Goal: Communication & Community: Answer question/provide support

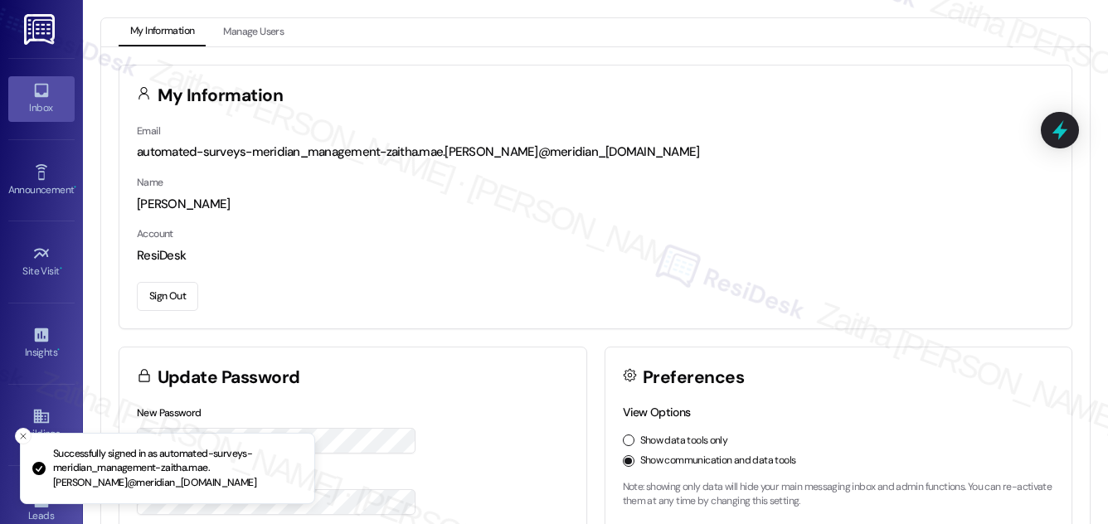
click at [39, 108] on div "Inbox" at bounding box center [41, 108] width 83 height 17
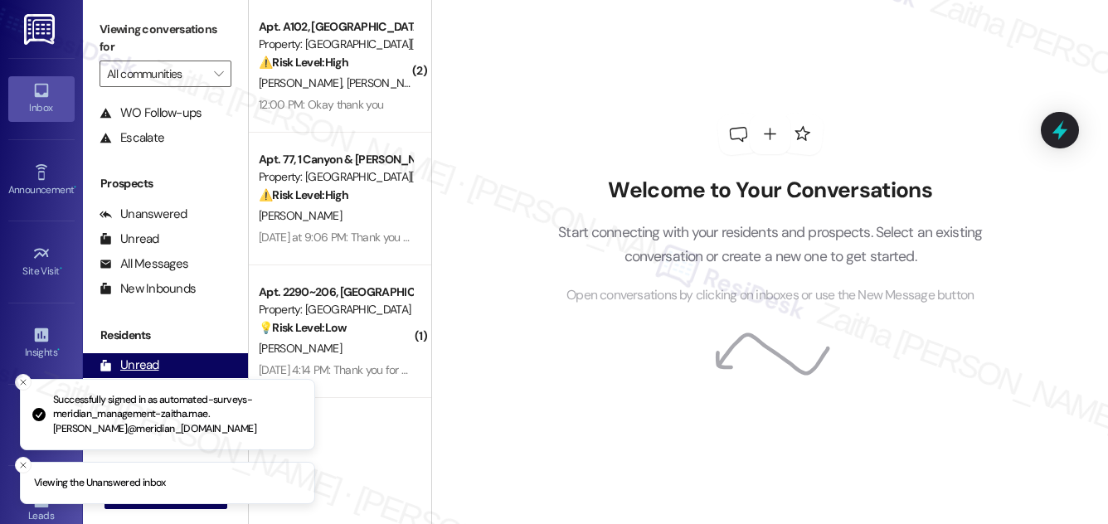
scroll to position [219, 0]
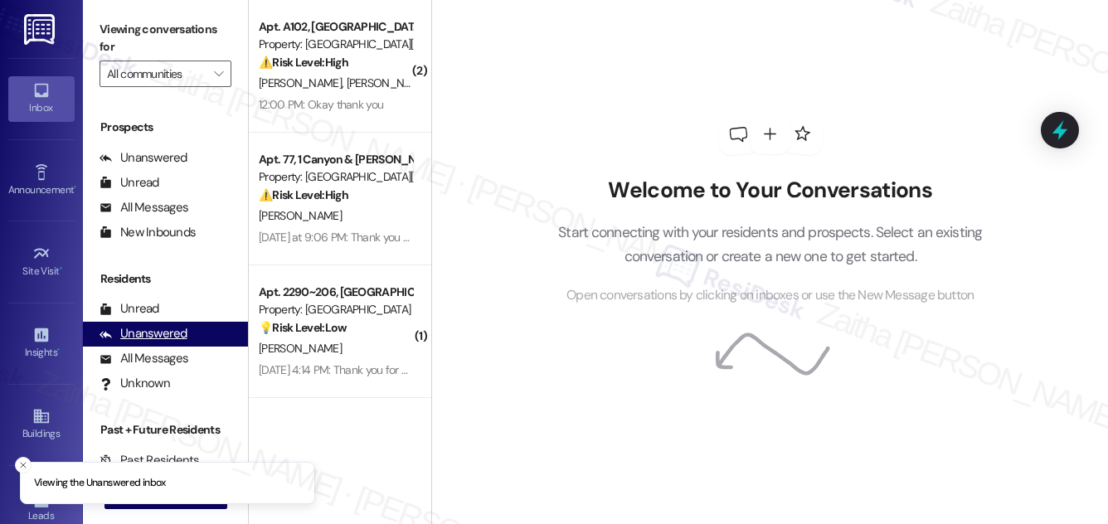
click at [153, 325] on div "Unanswered" at bounding box center [144, 333] width 88 height 17
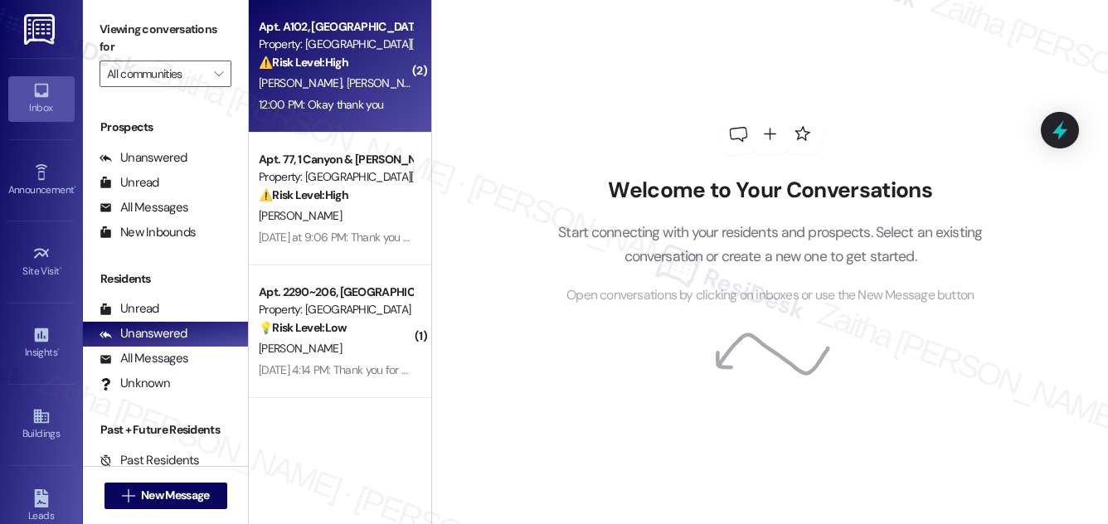
click at [382, 87] on div "[PERSON_NAME] [PERSON_NAME]" at bounding box center [335, 83] width 157 height 21
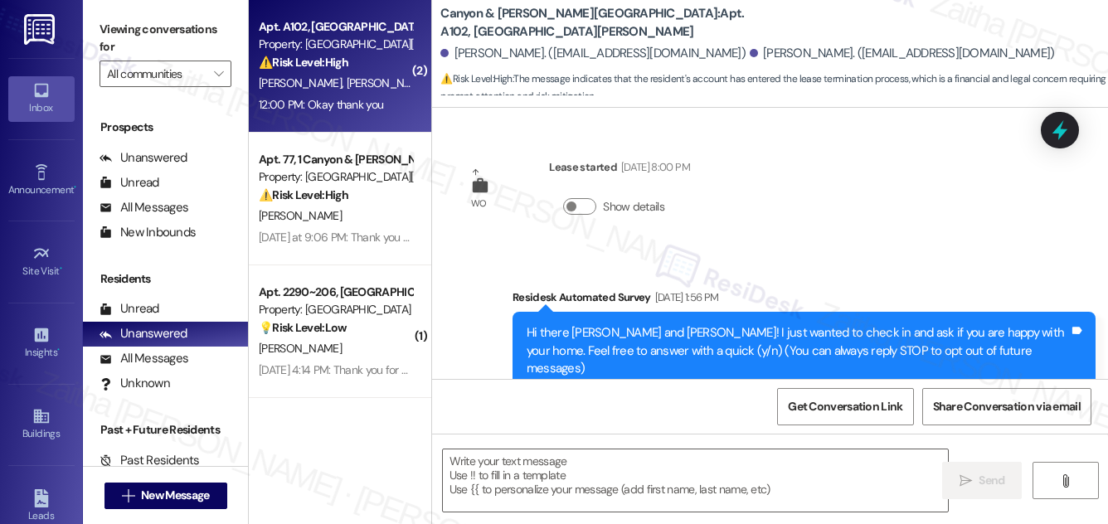
scroll to position [10636, 0]
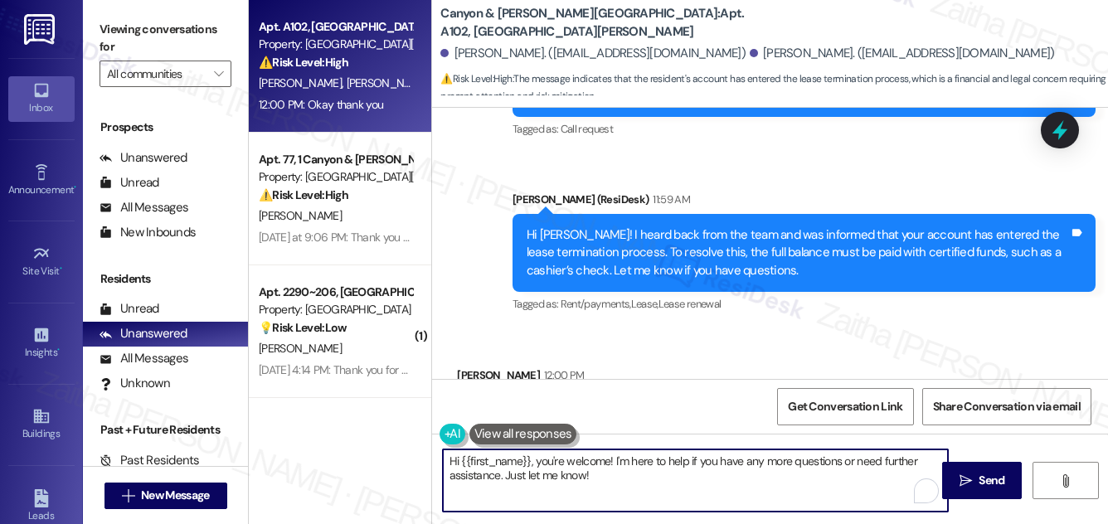
drag, startPoint x: 537, startPoint y: 460, endPoint x: 433, endPoint y: 461, distance: 104.5
click at [432, 464] on div "Hi {{first_name}}, you're welcome! I'm here to help if you have any more questi…" at bounding box center [770, 496] width 676 height 124
click at [521, 472] on textarea "You're welcome! I'm here to help if you have any more questions or need further…" at bounding box center [695, 481] width 505 height 62
type textarea "You're welcome! I'm here to help if you have any more questions or need further…"
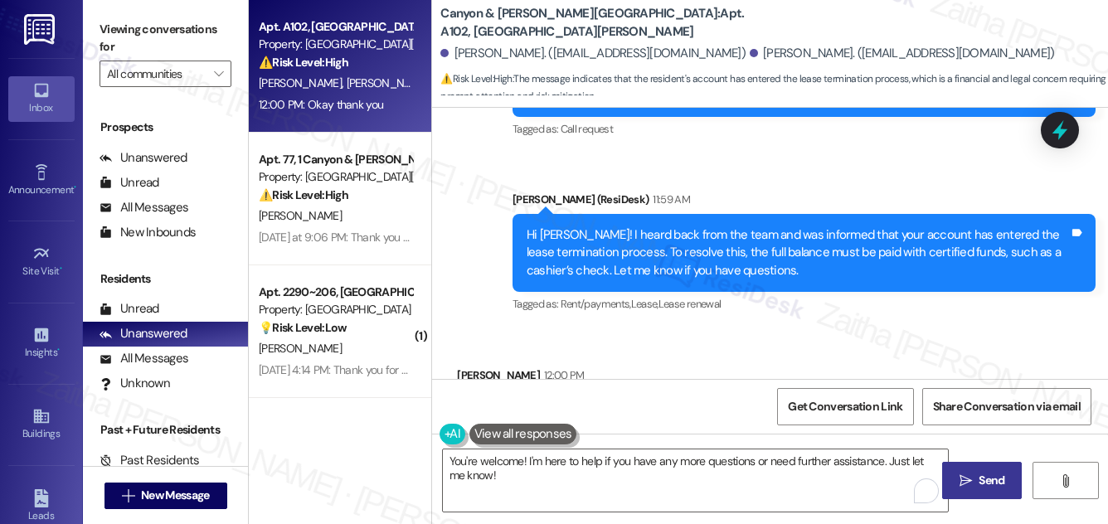
click at [992, 472] on span "Send" at bounding box center [992, 480] width 26 height 17
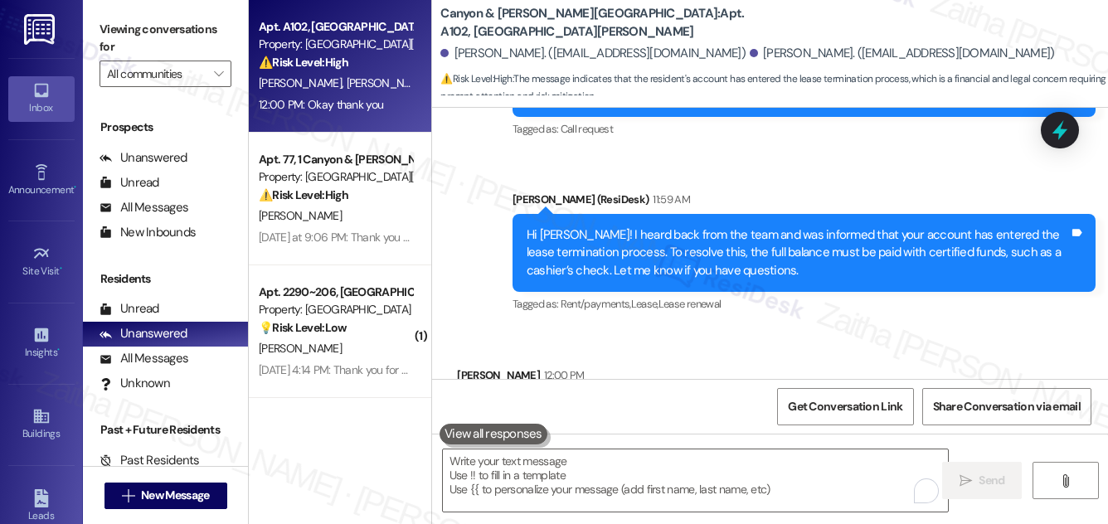
scroll to position [10635, 0]
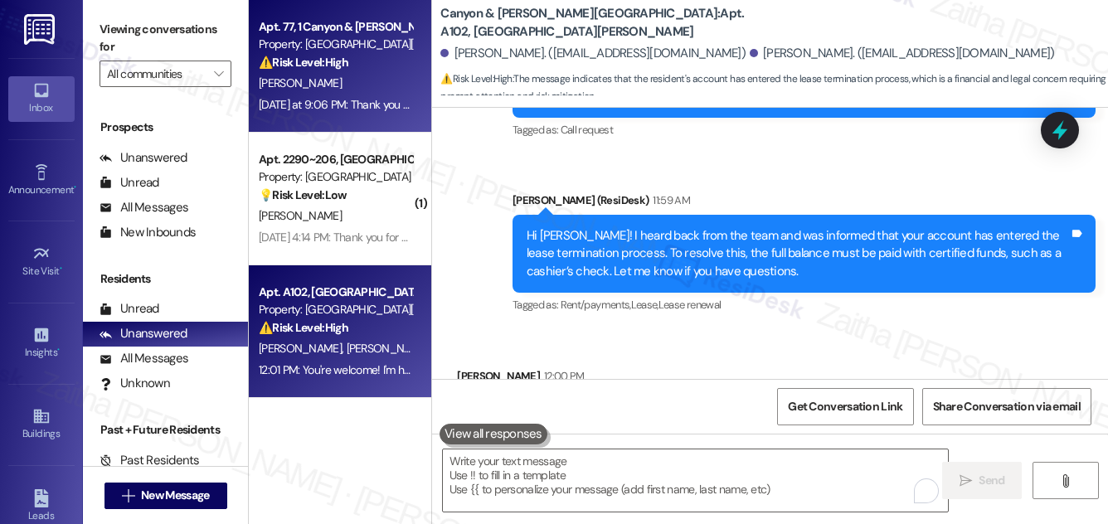
click at [367, 95] on div "[DATE] at 9:06 PM: Thank you for your message. Our offices are currently closed…" at bounding box center [335, 105] width 157 height 21
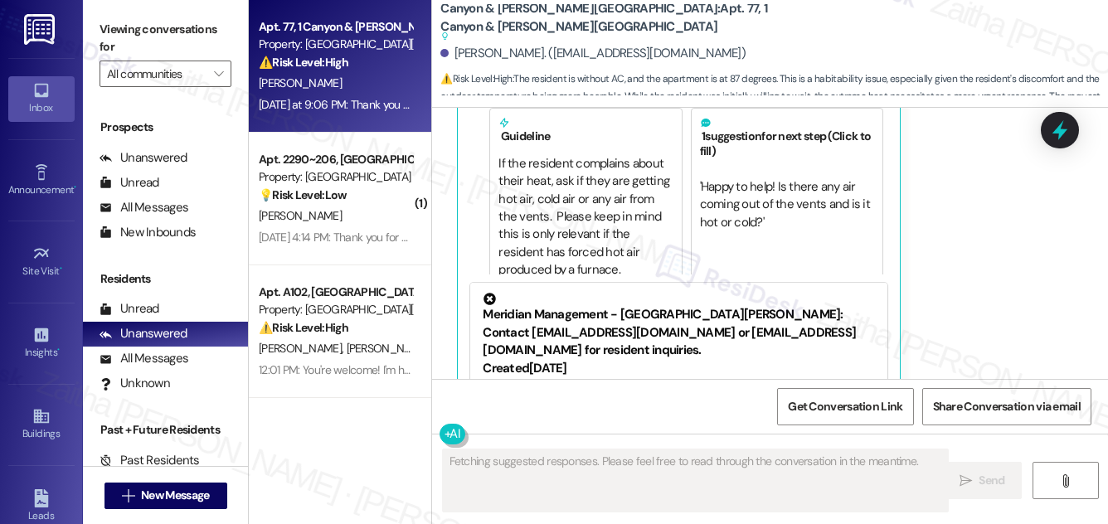
scroll to position [1337, 0]
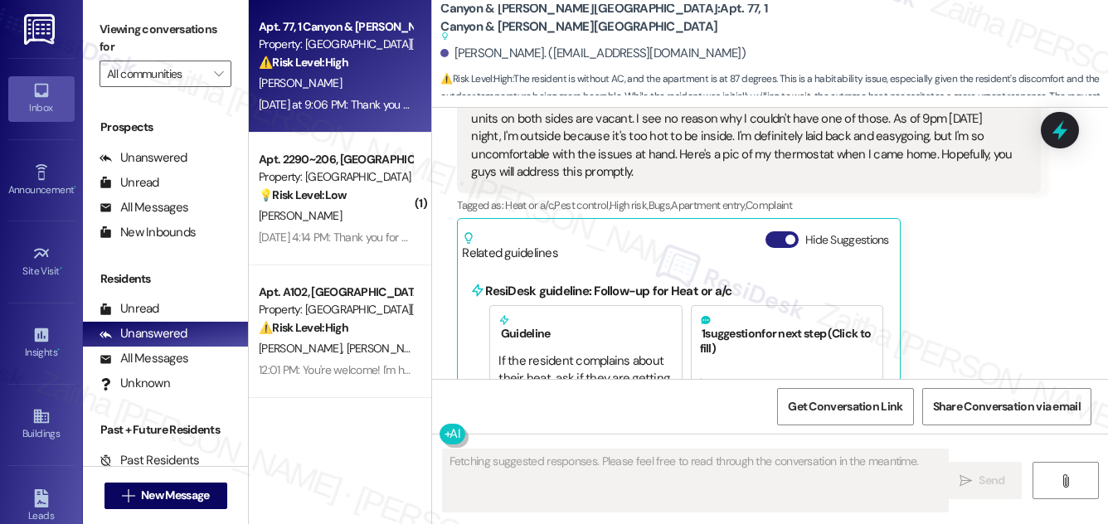
click at [775, 231] on button "Hide Suggestions" at bounding box center [782, 239] width 33 height 17
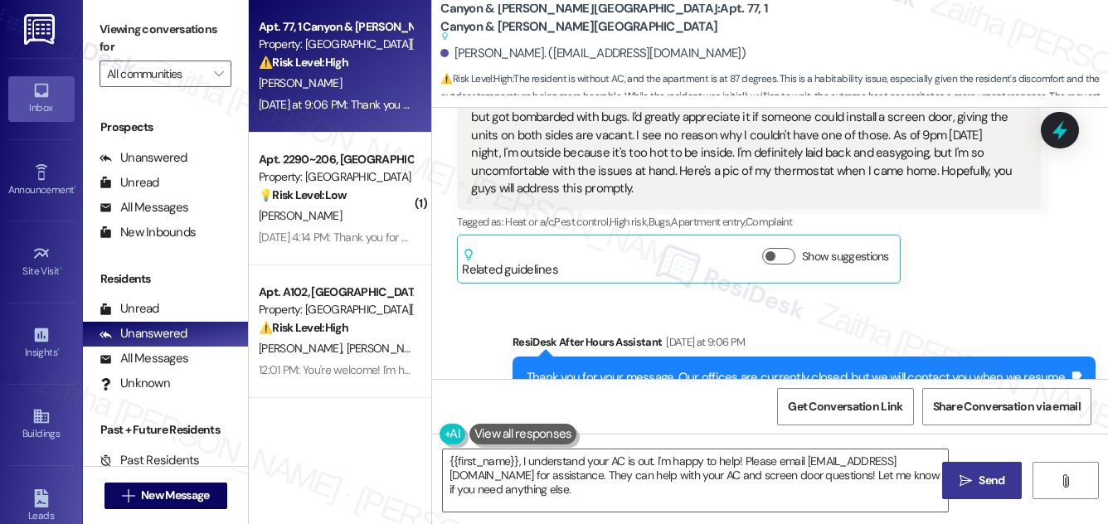
scroll to position [1378, 0]
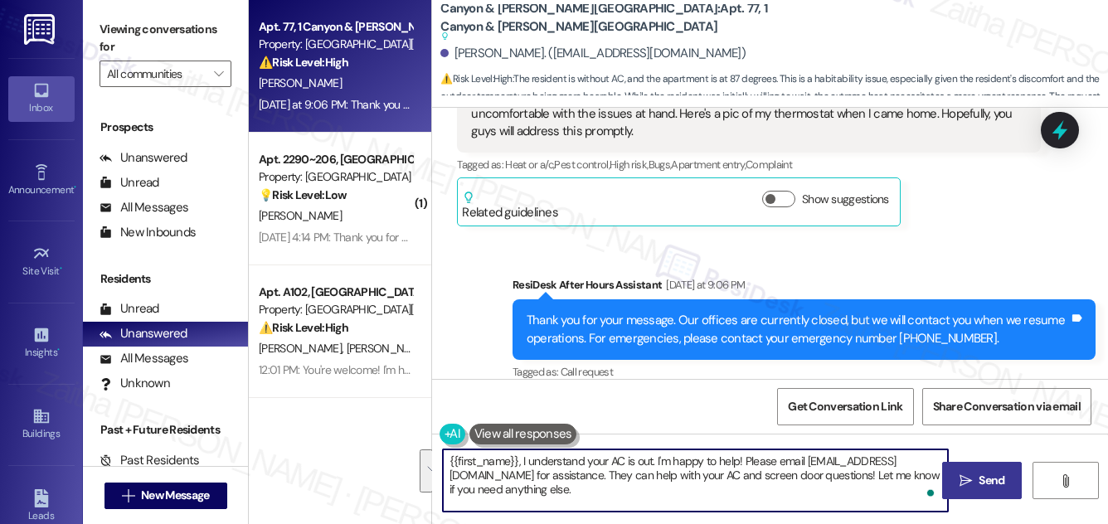
drag, startPoint x: 657, startPoint y: 457, endPoint x: 714, endPoint y: 492, distance: 67.0
click at [714, 492] on textarea "{{first_name}}, I understand your AC is out. I'm happy to help! Please email [E…" at bounding box center [695, 481] width 505 height 62
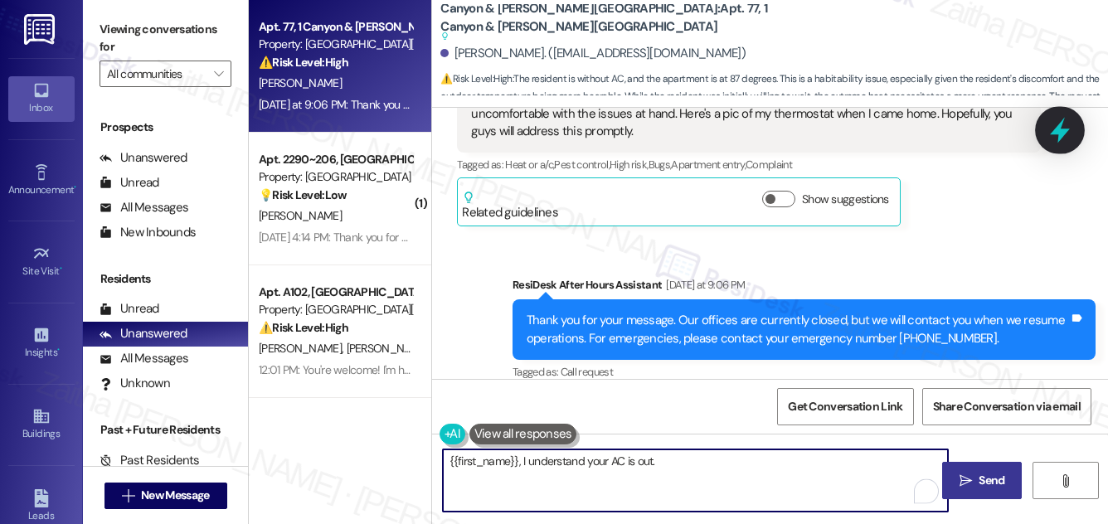
type textarea "{{first_name}}, I understand your AC is out."
click at [1055, 132] on icon at bounding box center [1060, 131] width 20 height 26
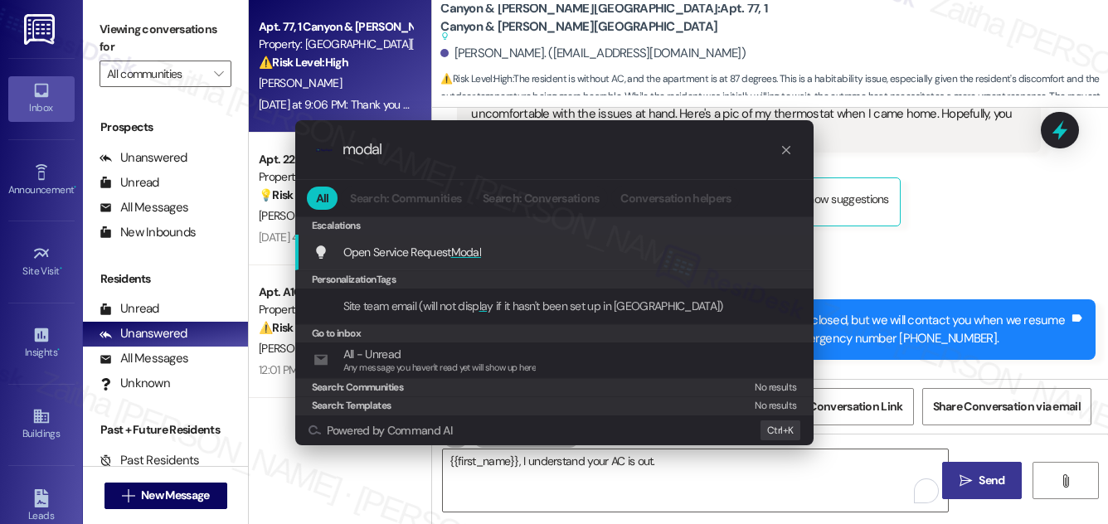
type input "modal"
click at [481, 254] on span "Modal" at bounding box center [466, 252] width 31 height 15
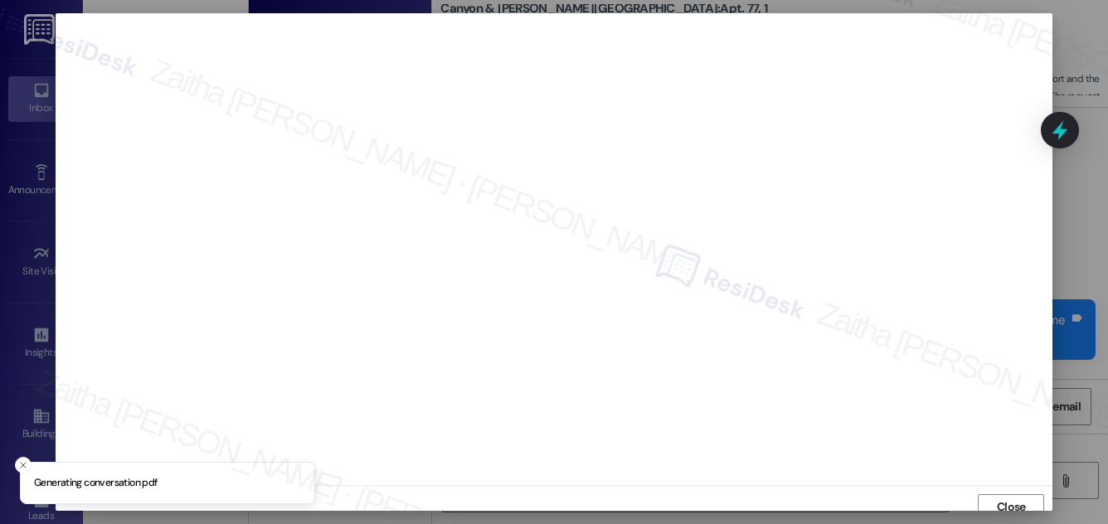
scroll to position [9, 0]
click at [1001, 498] on span "Close" at bounding box center [1011, 497] width 29 height 17
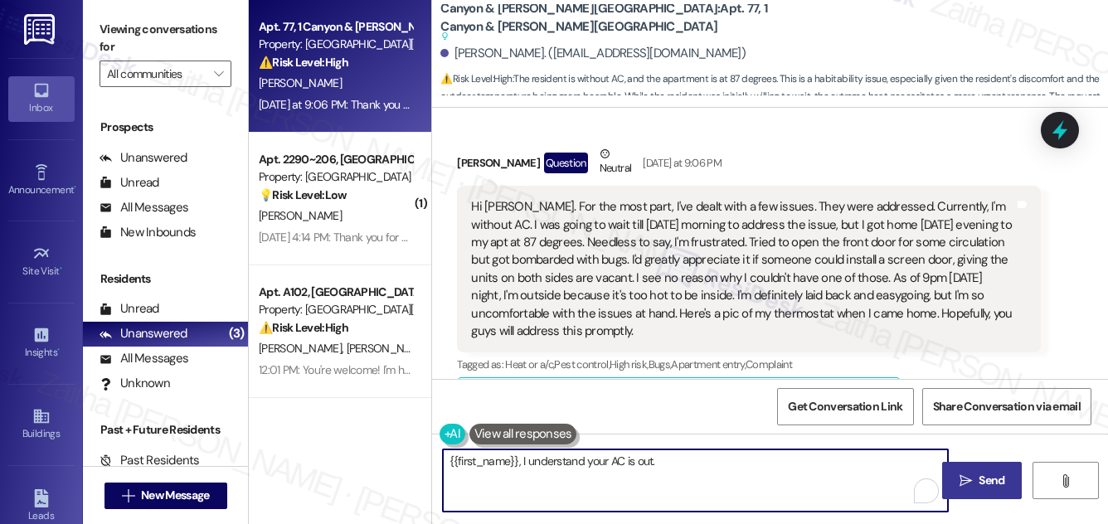
scroll to position [1152, 0]
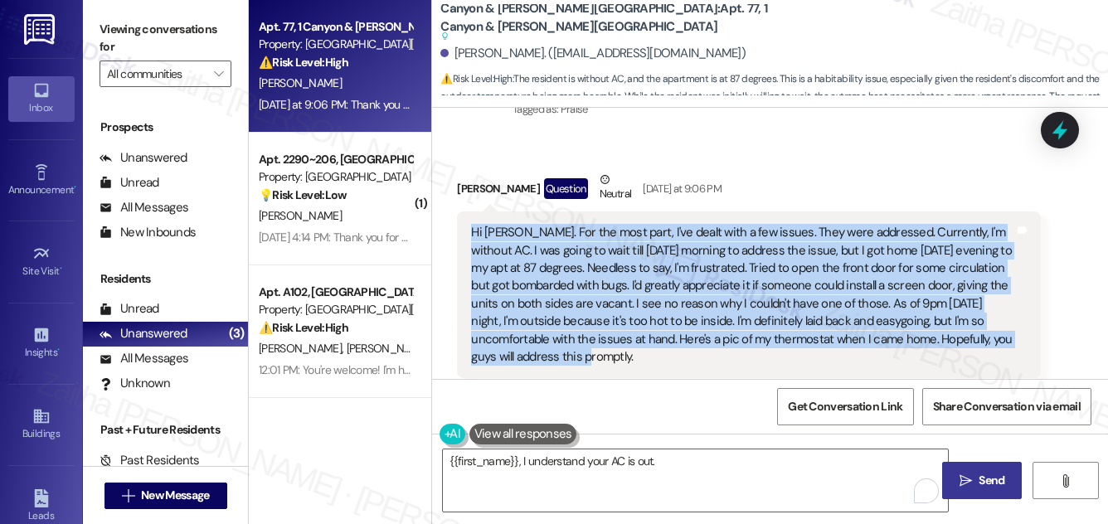
drag, startPoint x: 462, startPoint y: 205, endPoint x: 598, endPoint y: 334, distance: 187.7
click at [598, 334] on div "Hi [PERSON_NAME]. For the most part, I've dealt with a few issues. They were ad…" at bounding box center [748, 295] width 583 height 167
copy div "Hi [PERSON_NAME]. For the most part, I've dealt with a few issues. They were ad…"
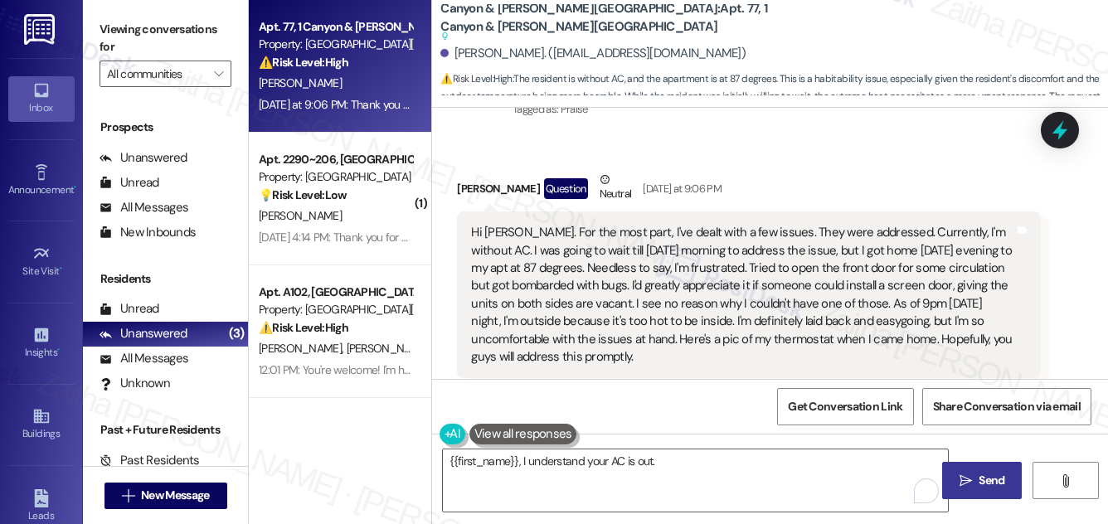
click at [850, 171] on div "[PERSON_NAME] Question Neutral [DATE] at 9:06 PM" at bounding box center [748, 191] width 583 height 41
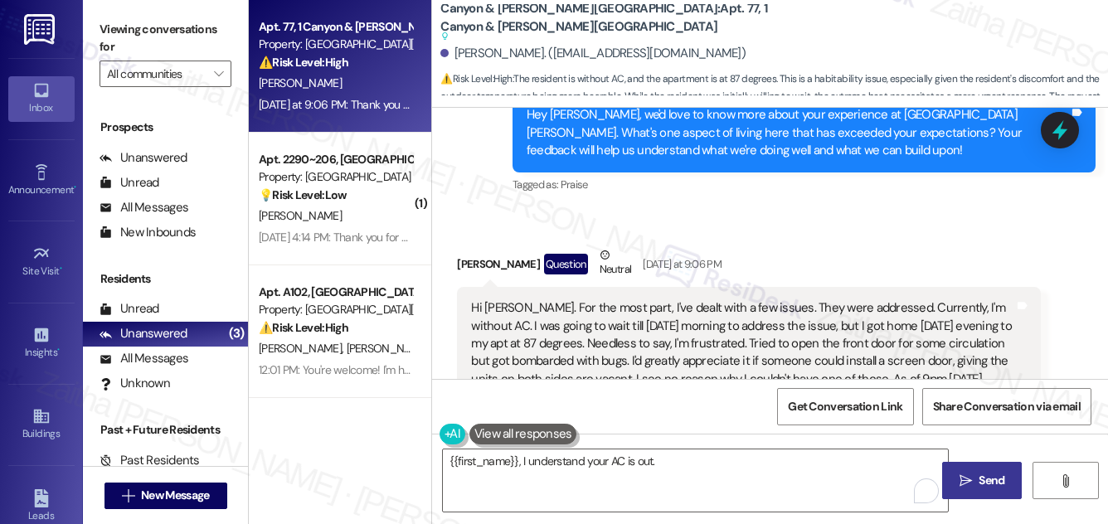
scroll to position [1001, 0]
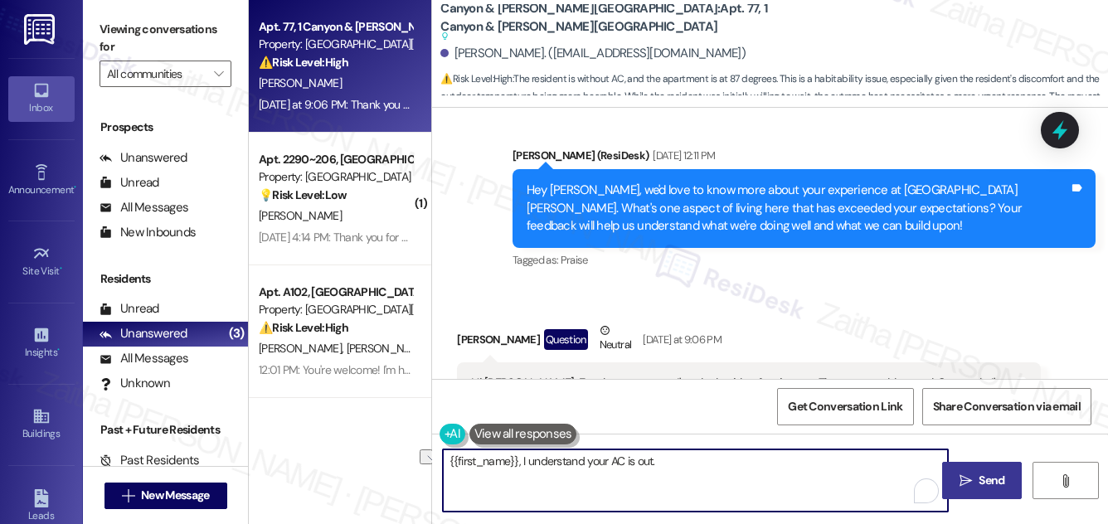
drag, startPoint x: 610, startPoint y: 464, endPoint x: 435, endPoint y: 467, distance: 175.0
click at [435, 467] on div "{{first_name}}, I understand your AC is out." at bounding box center [687, 481] width 507 height 64
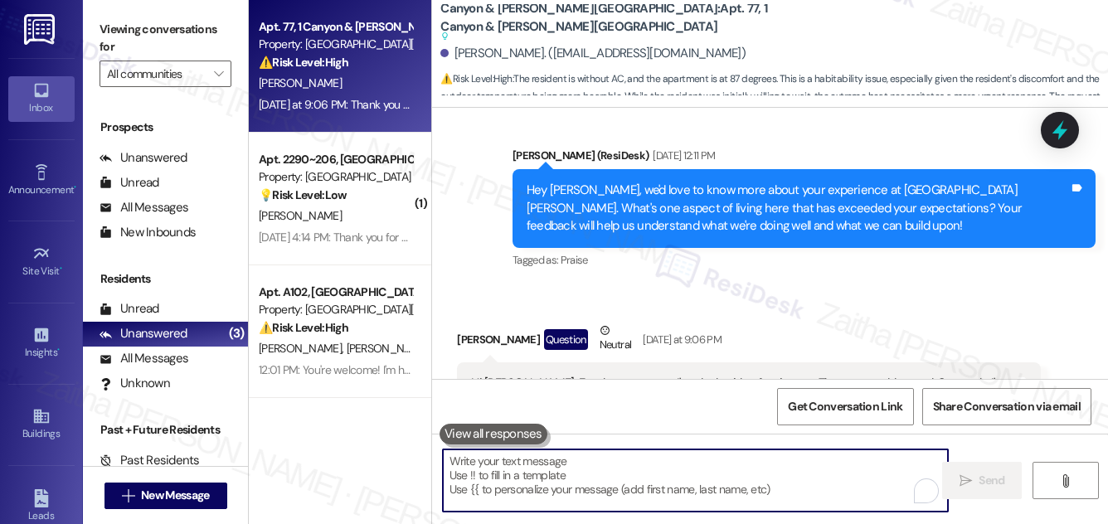
paste textarea "Hi {{first_name}}, thank you for sharing these details with me. I’m sorry to he…"
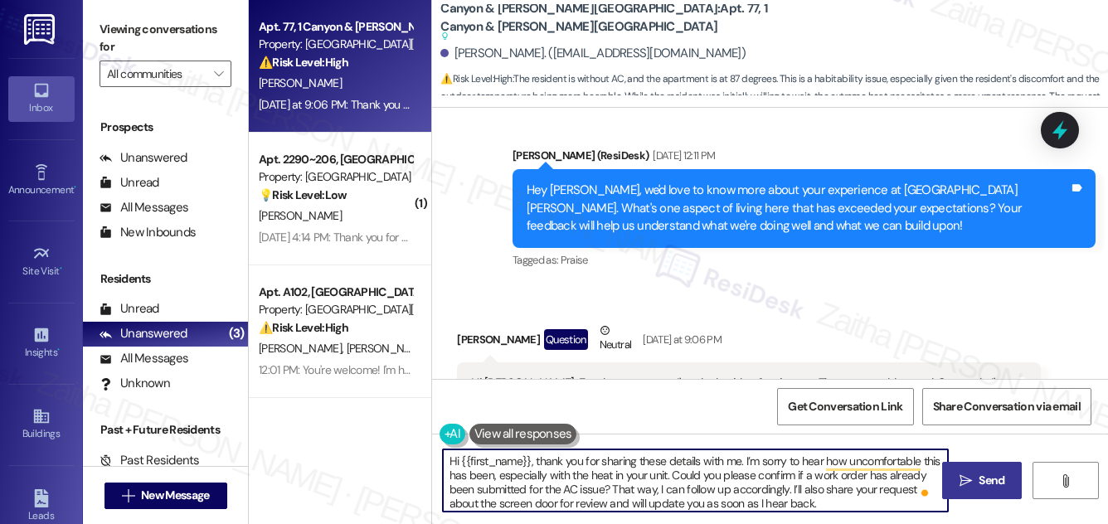
click at [680, 460] on textarea "Hi {{first_name}}, thank you for sharing these details with me. I’m sorry to he…" at bounding box center [695, 481] width 505 height 62
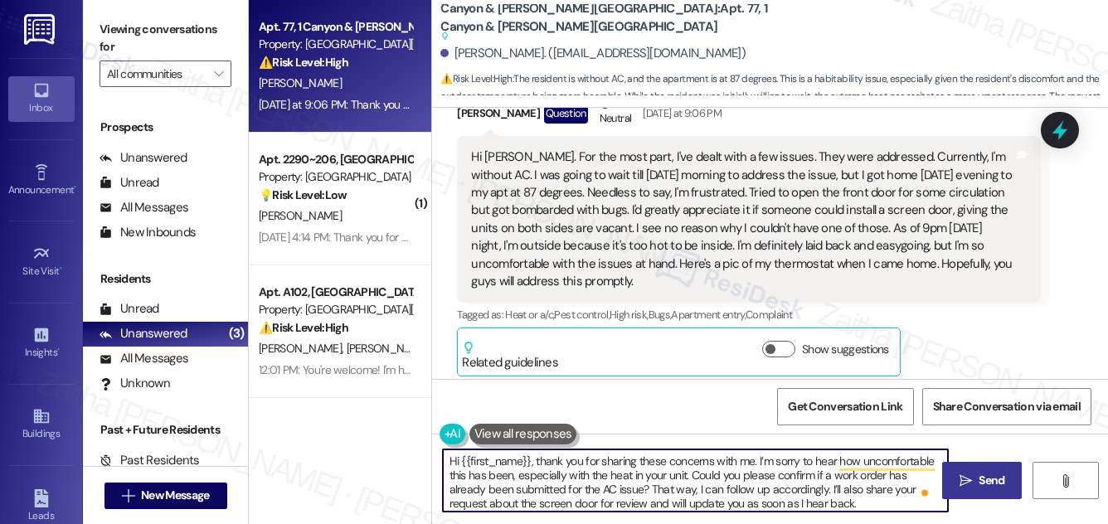
scroll to position [1378, 0]
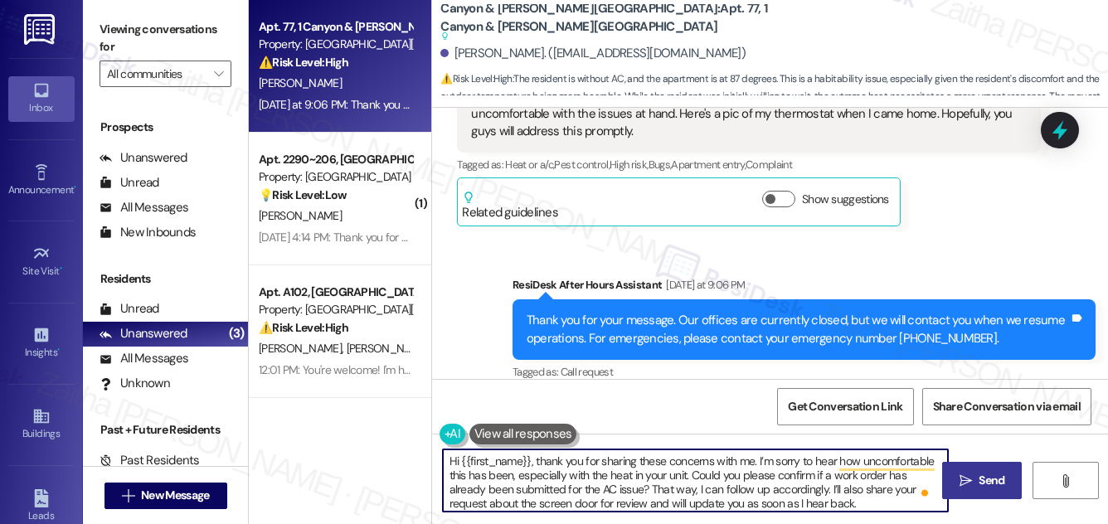
type textarea "Hi {{first_name}}, thank you for sharing these concerns with me. I’m sorry to h…"
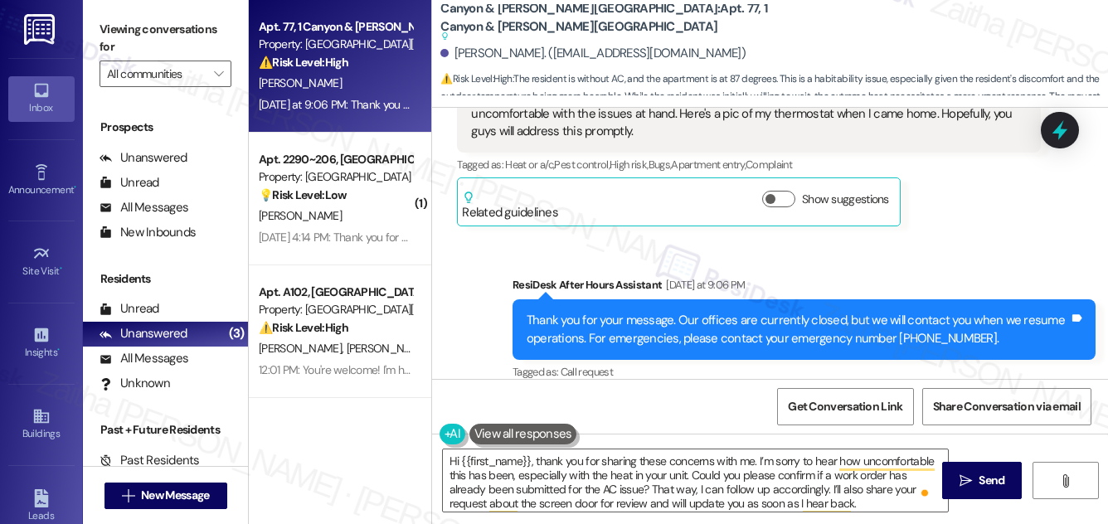
drag, startPoint x: 983, startPoint y: 477, endPoint x: 966, endPoint y: 460, distance: 23.5
click at [983, 477] on span "Send" at bounding box center [992, 480] width 26 height 17
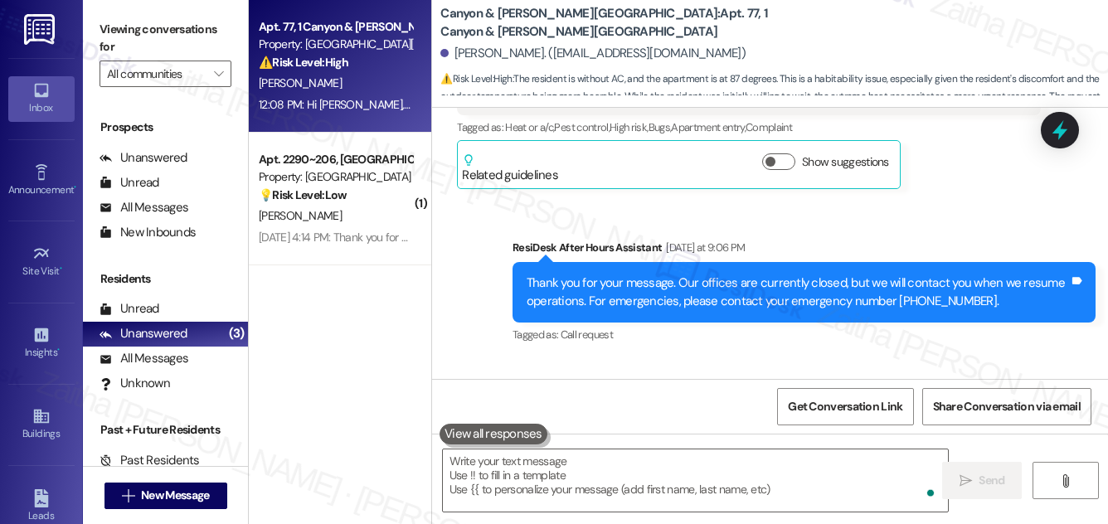
scroll to position [1547, 0]
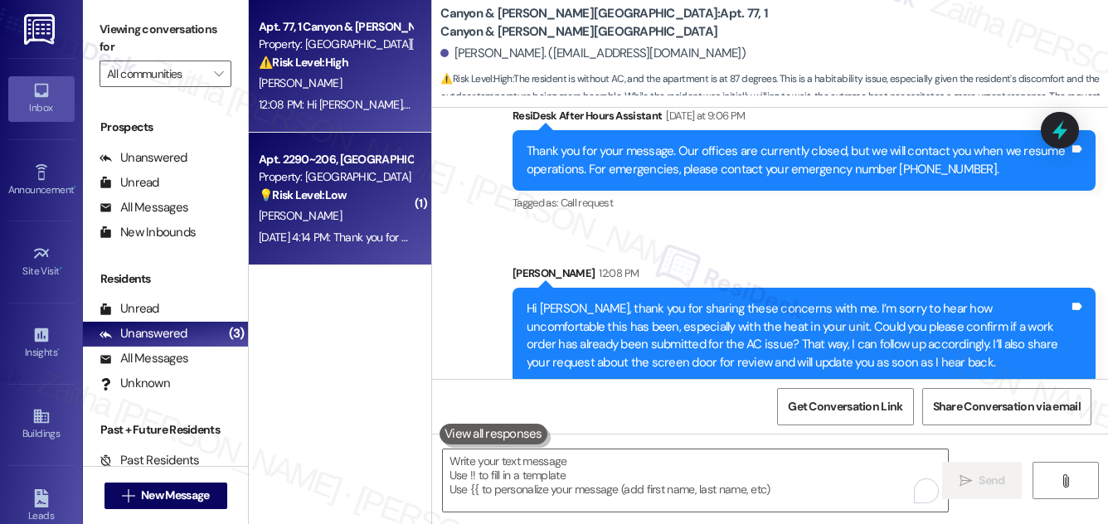
click at [364, 195] on div "💡 Risk Level: Low The resident is asking a non-essential question about wifi ac…" at bounding box center [335, 195] width 153 height 17
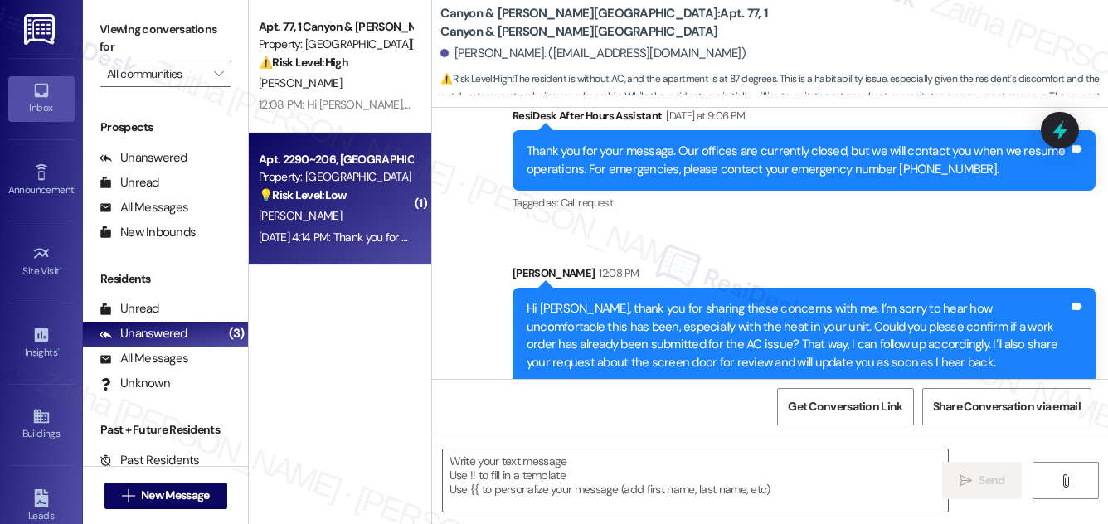
type textarea "Fetching suggested responses. Please feel free to read through the conversation…"
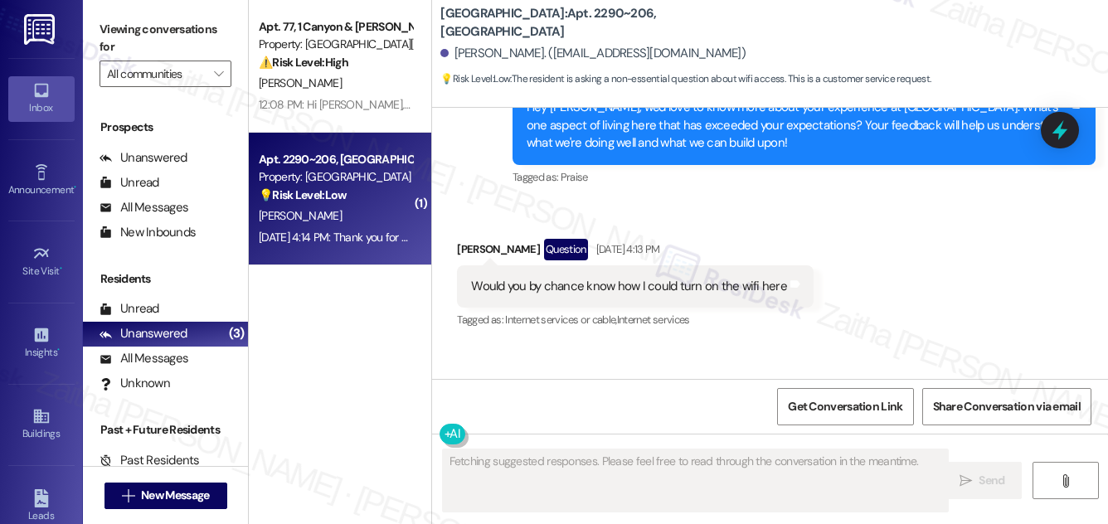
scroll to position [333, 0]
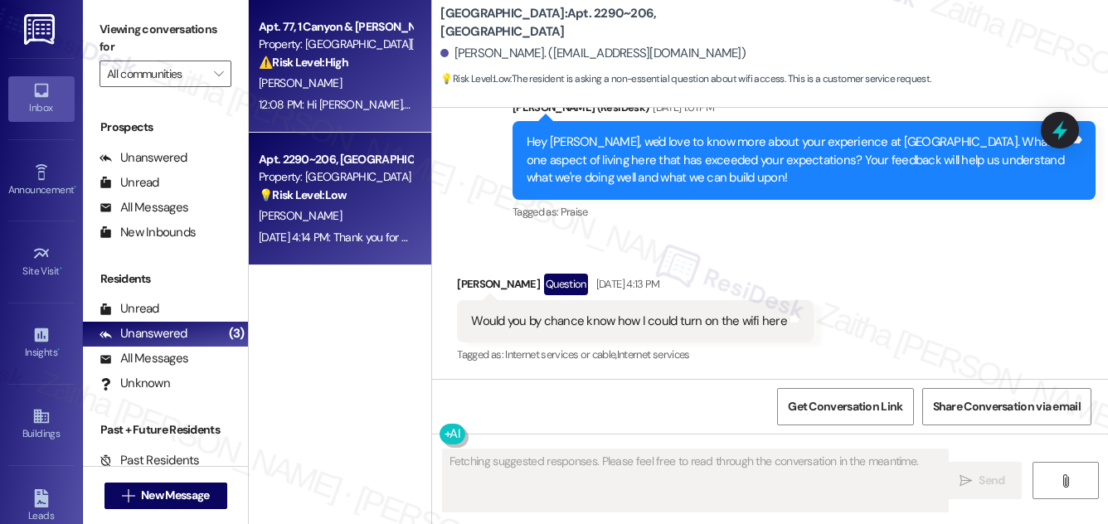
click at [390, 87] on div "[PERSON_NAME]" at bounding box center [335, 83] width 157 height 21
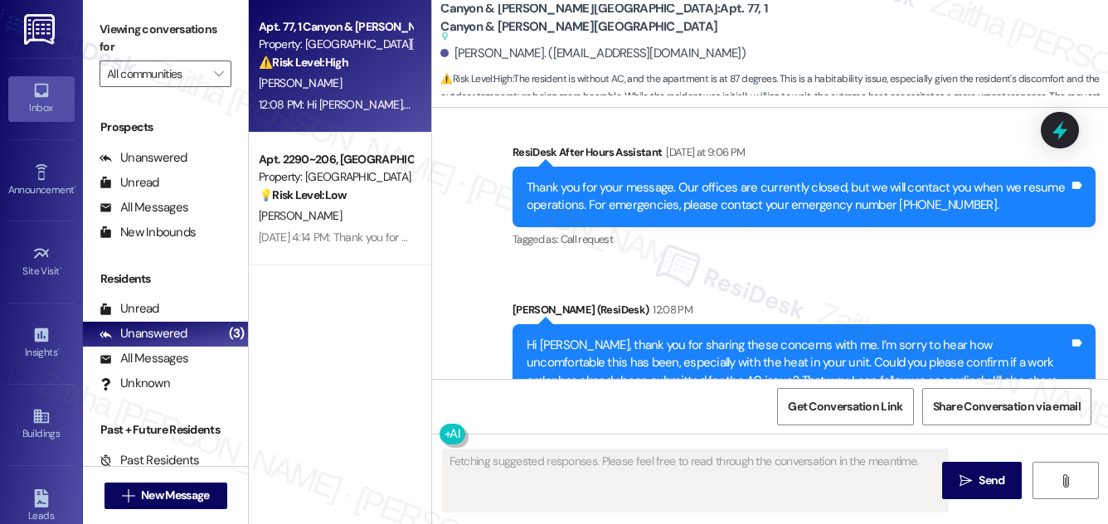
scroll to position [1991, 0]
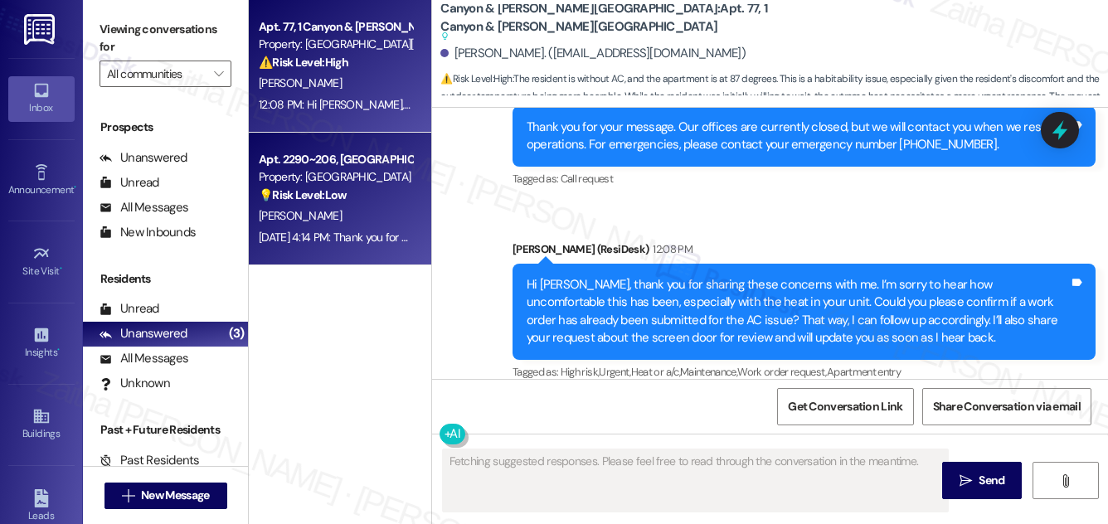
click at [364, 177] on div "Property: [GEOGRAPHIC_DATA]" at bounding box center [335, 176] width 153 height 17
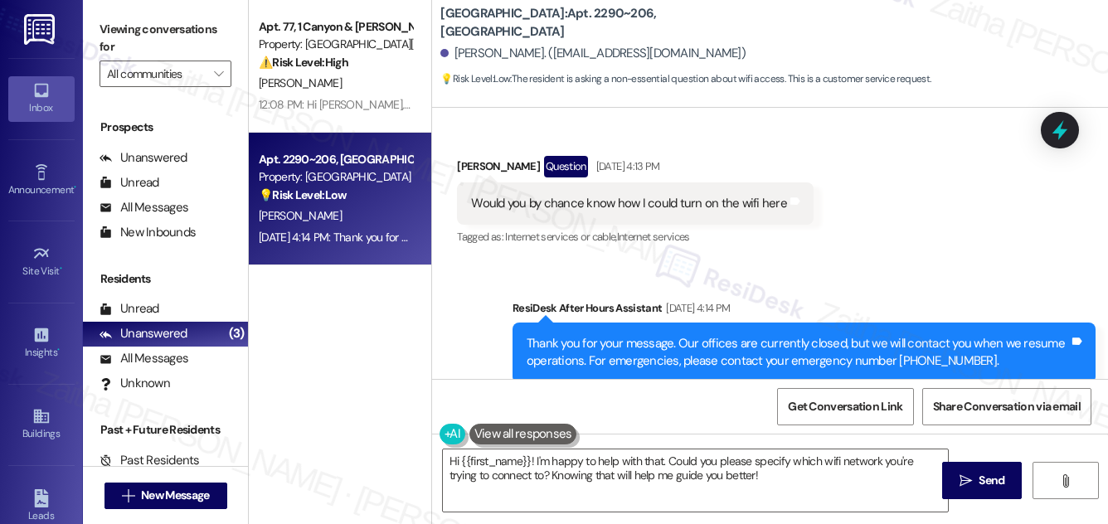
scroll to position [493, 0]
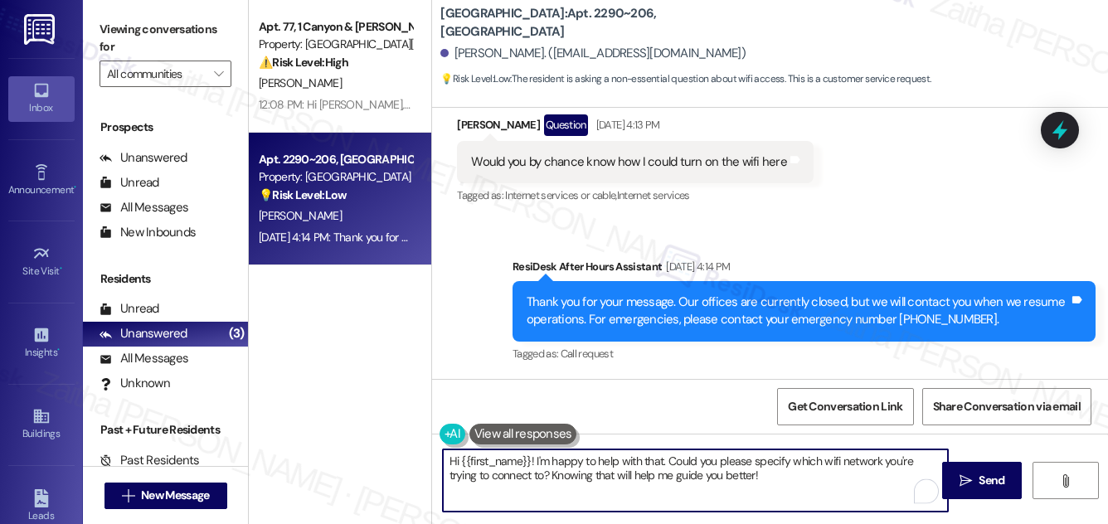
drag, startPoint x: 535, startPoint y: 460, endPoint x: 797, endPoint y: 491, distance: 264.0
click at [797, 491] on textarea "Hi {{first_name}}! I'm happy to help with that. Could you please specify which …" at bounding box center [695, 481] width 505 height 62
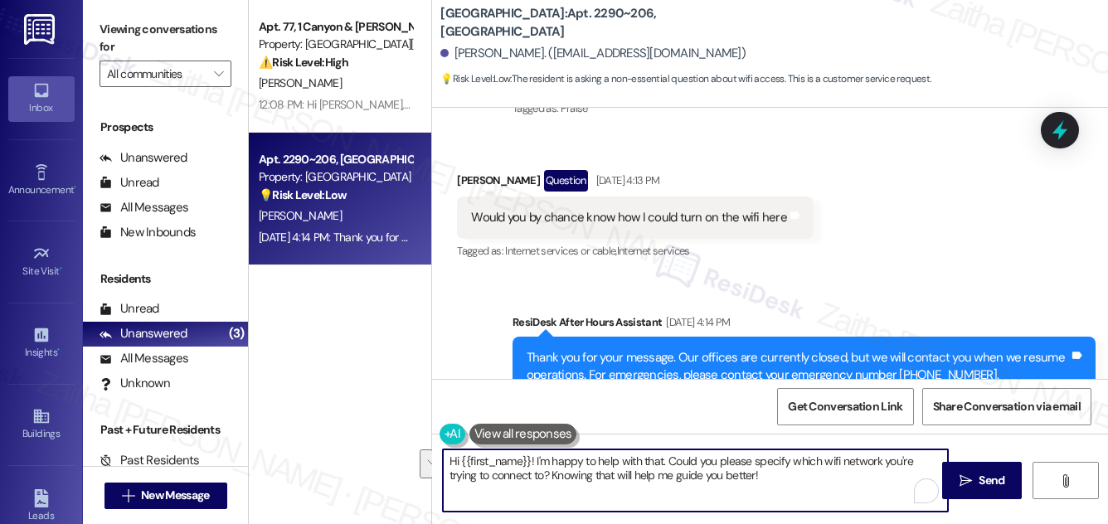
scroll to position [342, 0]
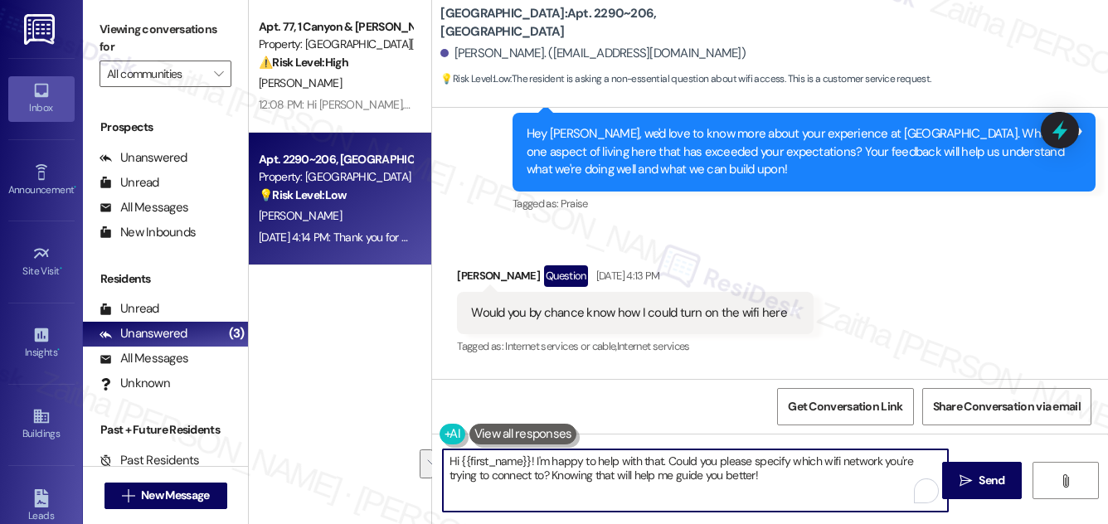
click at [475, 274] on div "[PERSON_NAME] Question [DATE] 4:13 PM" at bounding box center [635, 278] width 357 height 27
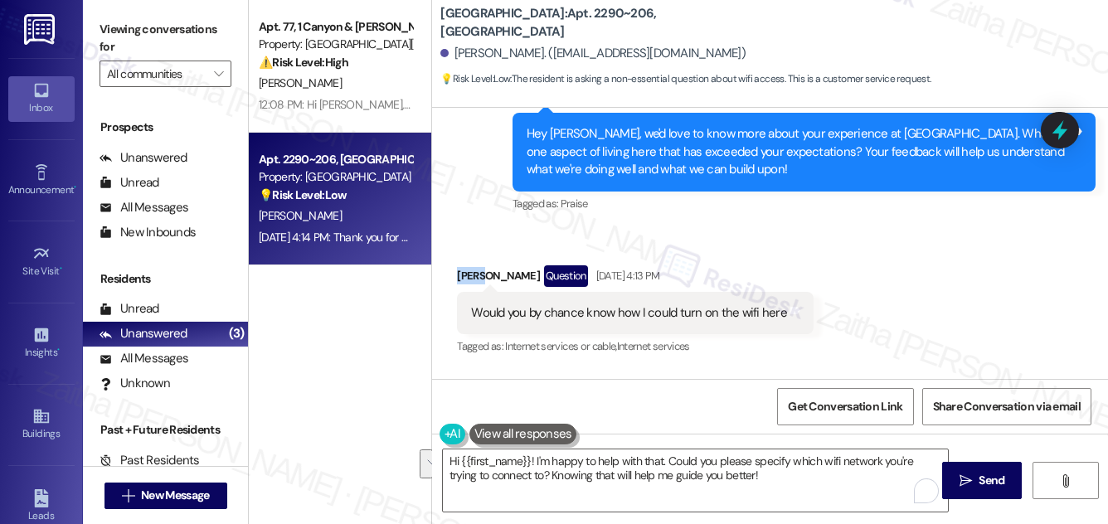
click at [475, 274] on div "[PERSON_NAME] Question [DATE] 4:13 PM" at bounding box center [635, 278] width 357 height 27
copy div "Caleb"
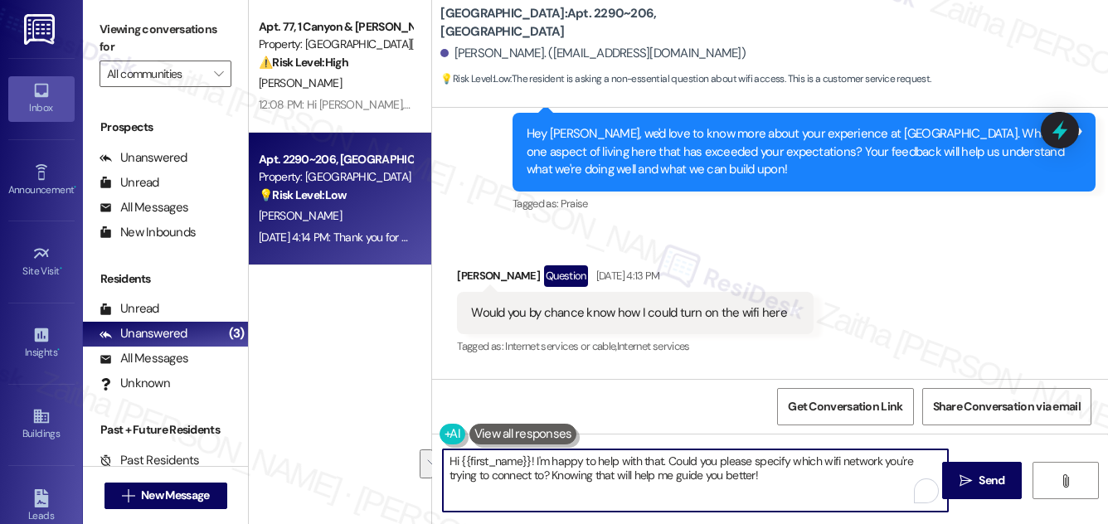
drag, startPoint x: 462, startPoint y: 459, endPoint x: 763, endPoint y: 478, distance: 301.7
click at [763, 478] on textarea "Hi {{first_name}}! I'm happy to help with that. Could you please specify which …" at bounding box center [695, 481] width 505 height 62
paste textarea "Caleb"
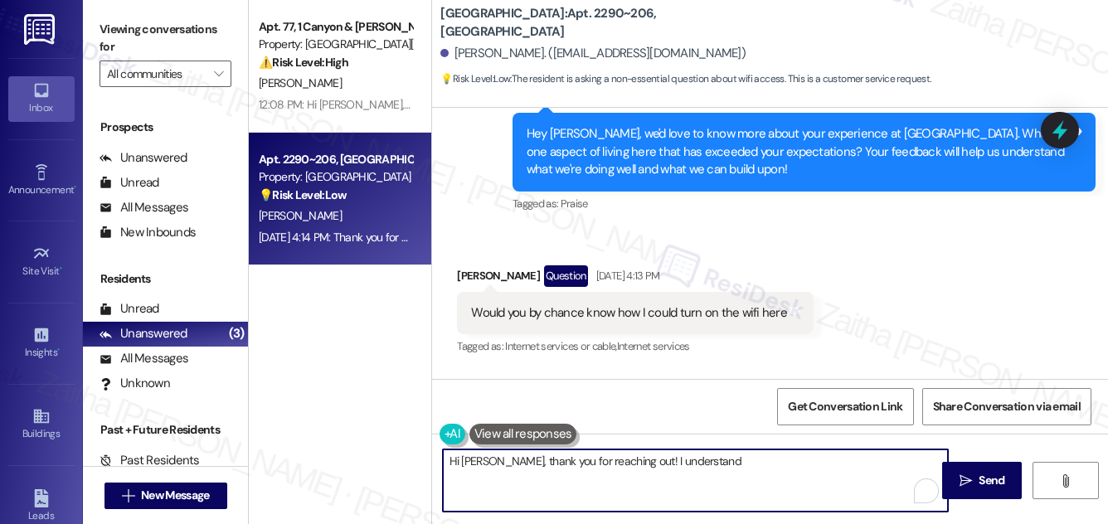
type textarea "Hi [PERSON_NAME], thank you for reaching out! I understand"
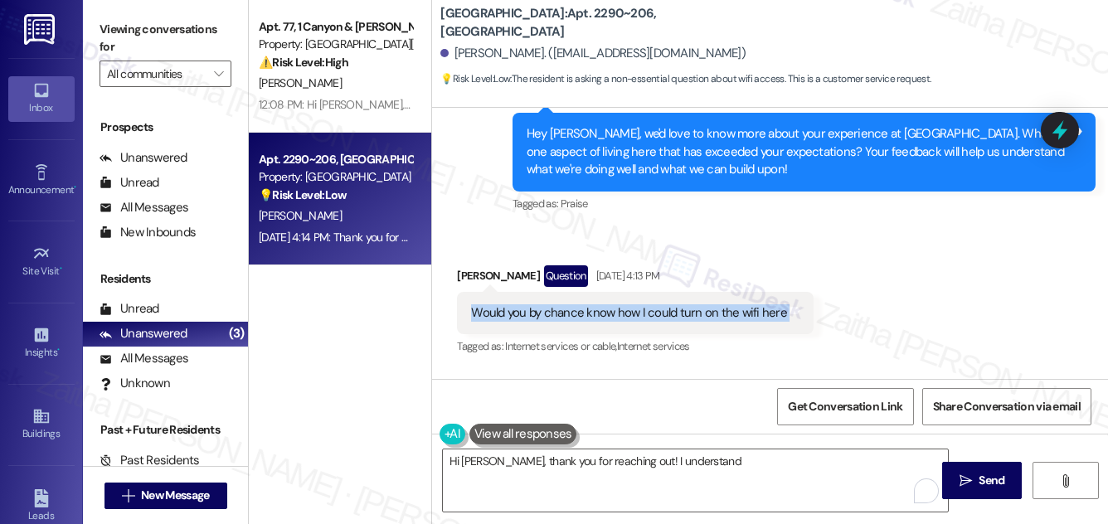
drag, startPoint x: 462, startPoint y: 309, endPoint x: 810, endPoint y: 314, distance: 347.6
click at [810, 314] on div "Received via SMS [PERSON_NAME] Question [DATE] 4:13 PM Would you by chance know…" at bounding box center [636, 312] width 382 height 119
copy div "Would you by chance know how I could turn on the wifi here Tags and notes"
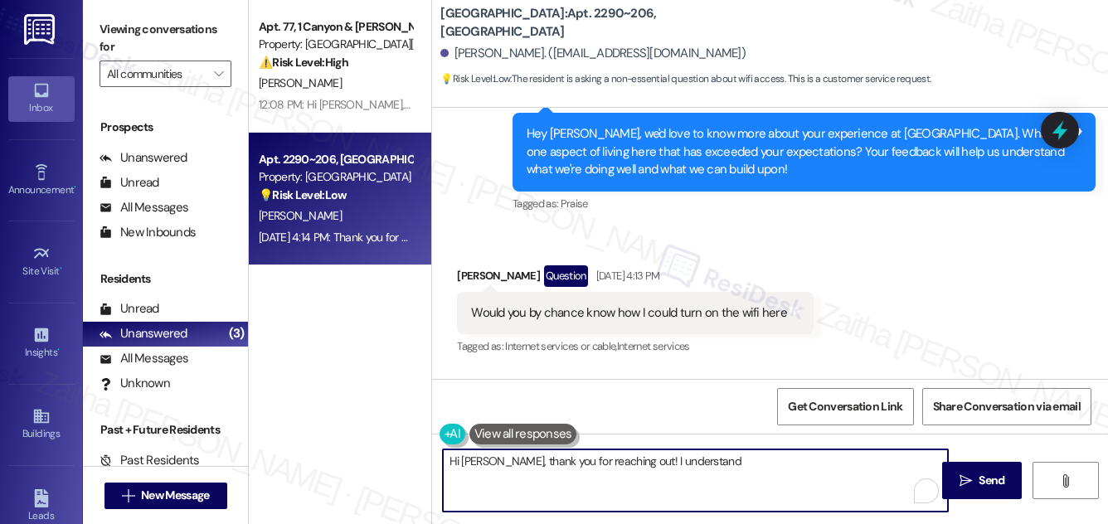
click at [712, 474] on textarea "Hi [PERSON_NAME], thank you for reaching out! I understand" at bounding box center [695, 481] width 505 height 62
drag, startPoint x: 707, startPoint y: 460, endPoint x: 451, endPoint y: 464, distance: 255.5
click at [446, 465] on textarea "Hi [PERSON_NAME], thank you for reaching out! I understand" at bounding box center [695, 481] width 505 height 62
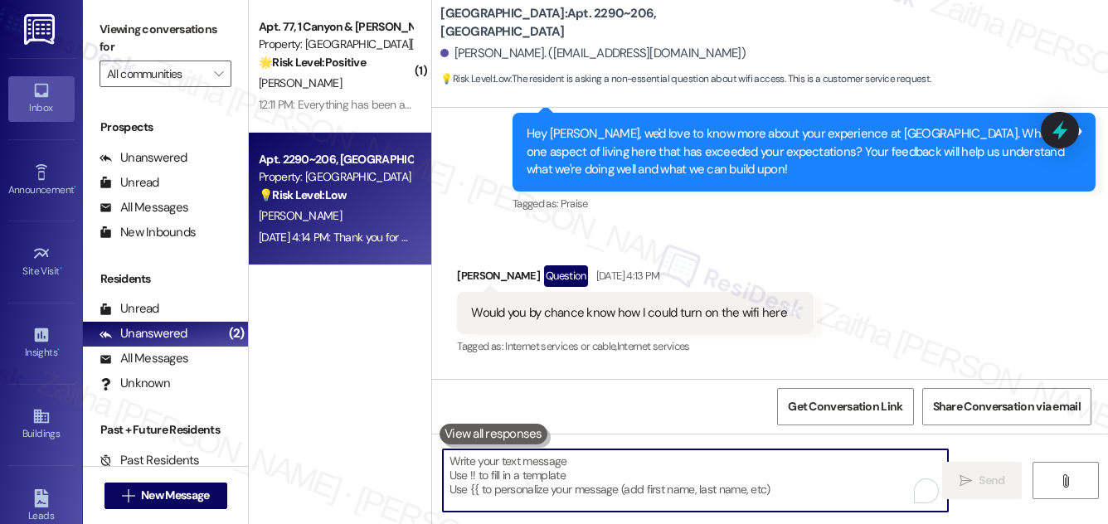
paste textarea "Hi {{first_name}}, I just wanted to follow up and check if you were able to get…"
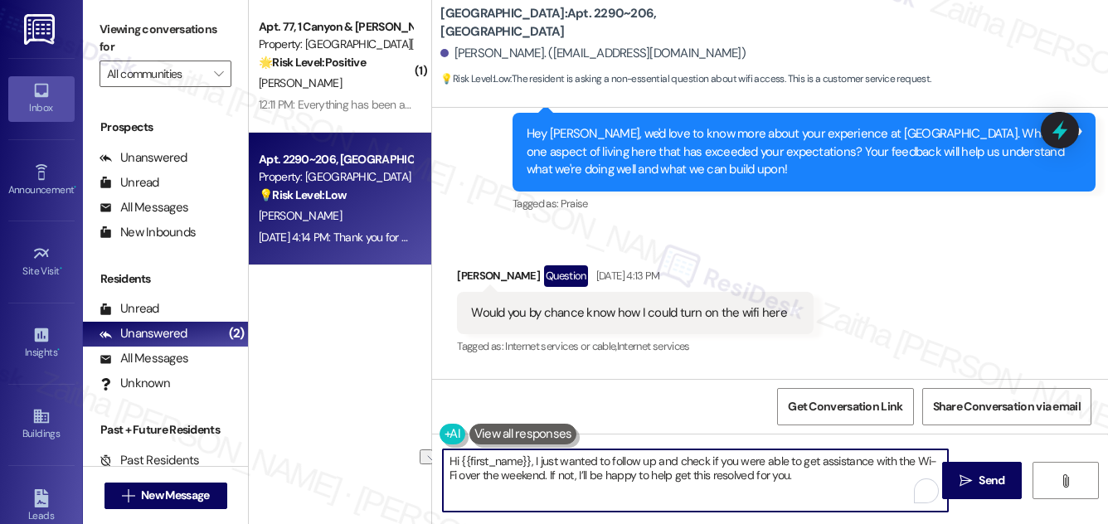
drag, startPoint x: 637, startPoint y: 473, endPoint x: 742, endPoint y: 477, distance: 105.4
click at [742, 477] on textarea "Hi {{first_name}}, I just wanted to follow up and check if you were able to get…" at bounding box center [695, 481] width 505 height 62
click at [738, 480] on textarea "Hi {{first_name}}, I just wanted to follow up and check if you were able to get…" at bounding box center [695, 481] width 505 height 62
type textarea "Hi {{first_name}}, I just wanted to follow up and check if you were able to get…"
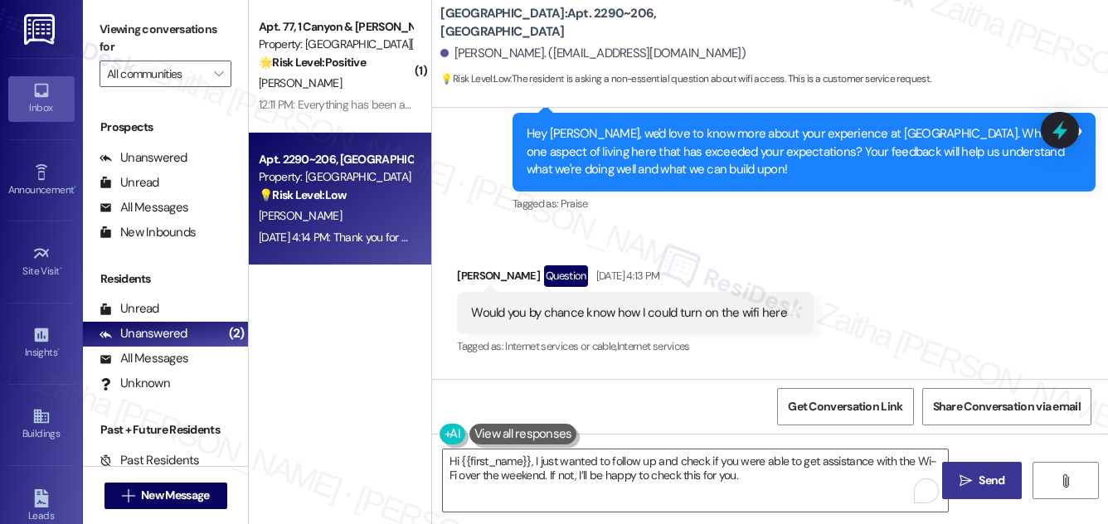
click at [969, 473] on span " Send" at bounding box center [982, 480] width 52 height 17
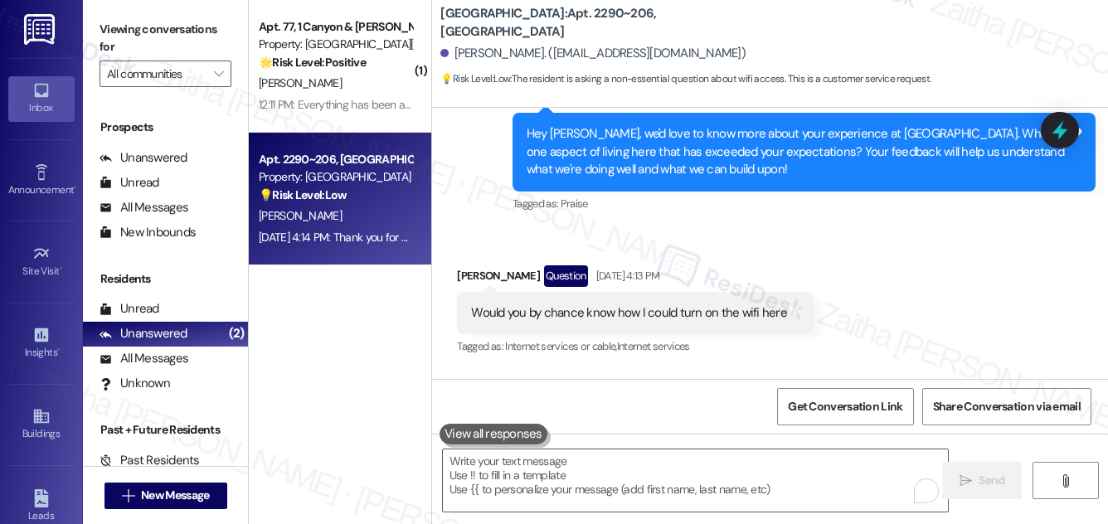
scroll to position [333, 0]
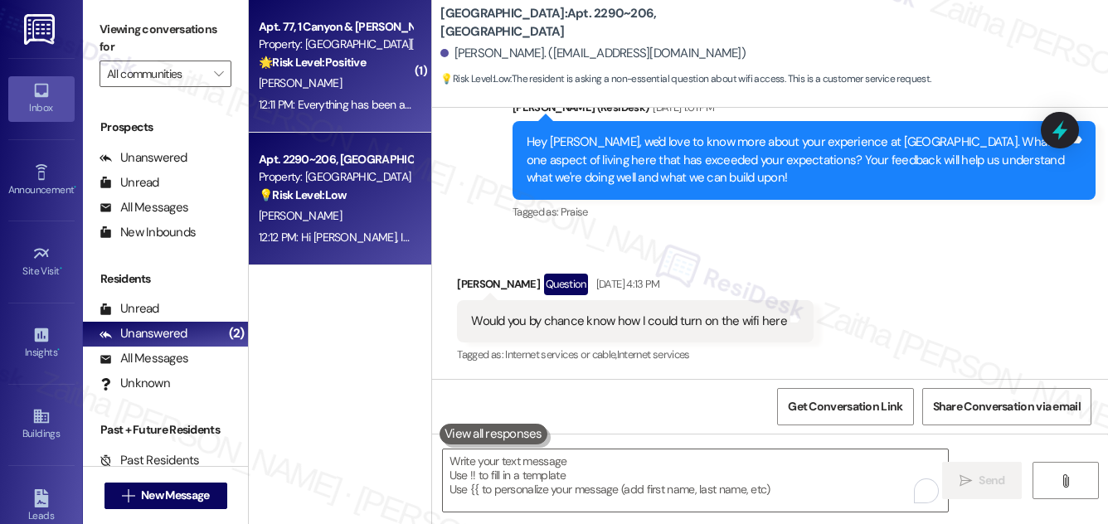
click at [376, 84] on div "[PERSON_NAME]" at bounding box center [335, 83] width 157 height 21
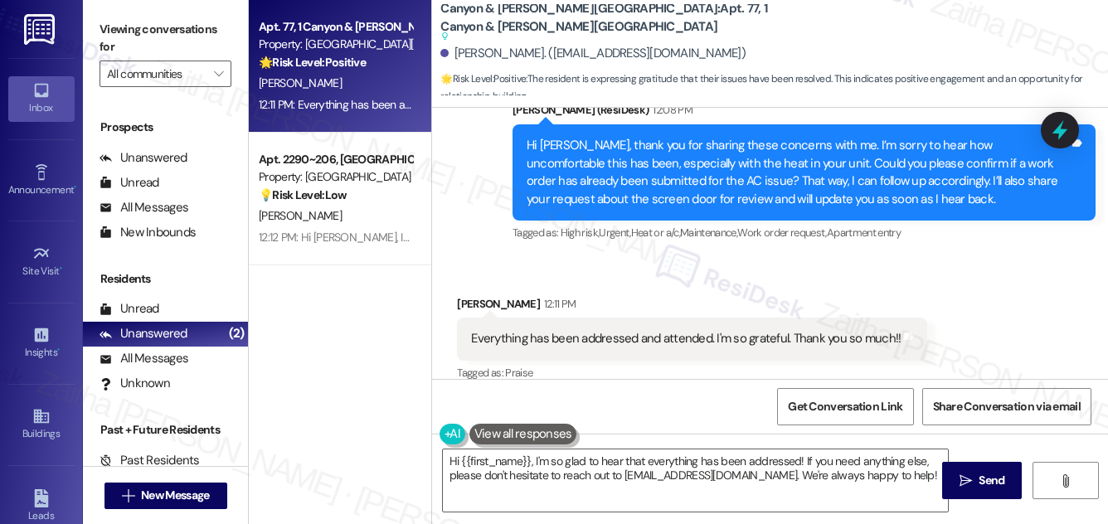
scroll to position [1711, 0]
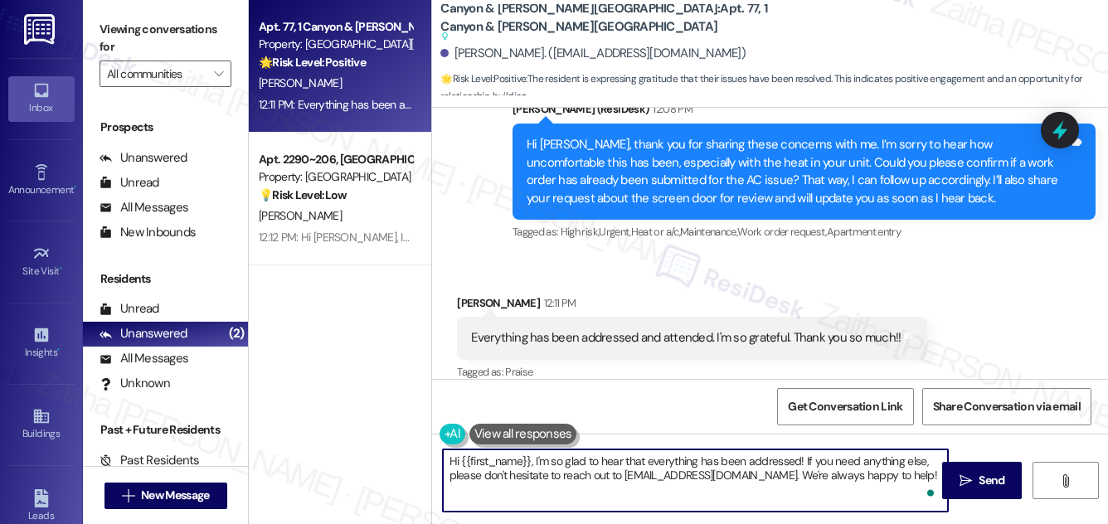
drag, startPoint x: 532, startPoint y: 460, endPoint x: 432, endPoint y: 462, distance: 99.5
click at [434, 462] on div "Hi {{first_name}}, I'm so glad to hear that everything has been addressed! If y…" at bounding box center [687, 481] width 507 height 64
drag, startPoint x: 678, startPoint y: 472, endPoint x: 867, endPoint y: 474, distance: 188.3
click at [867, 474] on textarea "Thanks for letting me know. I'm so glad to hear that everything has been addres…" at bounding box center [695, 481] width 505 height 62
drag, startPoint x: 580, startPoint y: 461, endPoint x: 433, endPoint y: 452, distance: 147.1
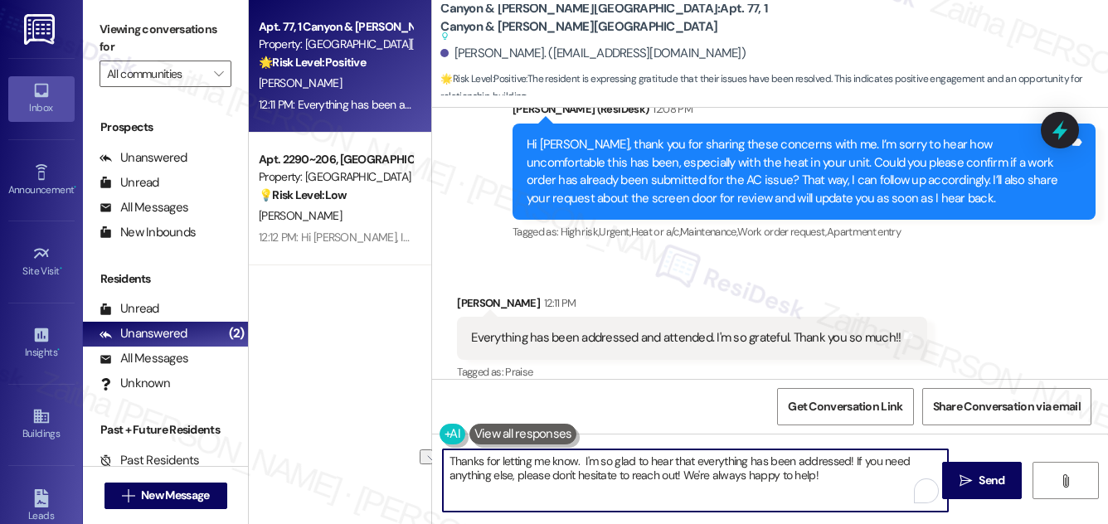
click at [434, 460] on div "Thanks for letting me know. I'm so glad to hear that everything has been addres…" at bounding box center [687, 481] width 507 height 64
click at [476, 294] on div "[PERSON_NAME] 12:11 PM" at bounding box center [692, 305] width 470 height 23
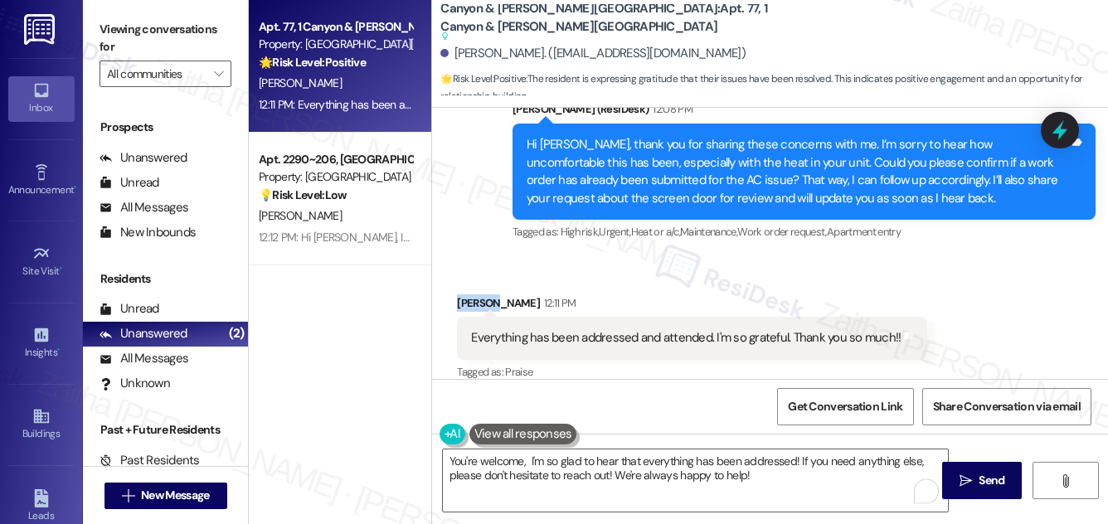
click at [476, 294] on div "[PERSON_NAME] 12:11 PM" at bounding box center [692, 305] width 470 height 23
copy div "[PERSON_NAME]"
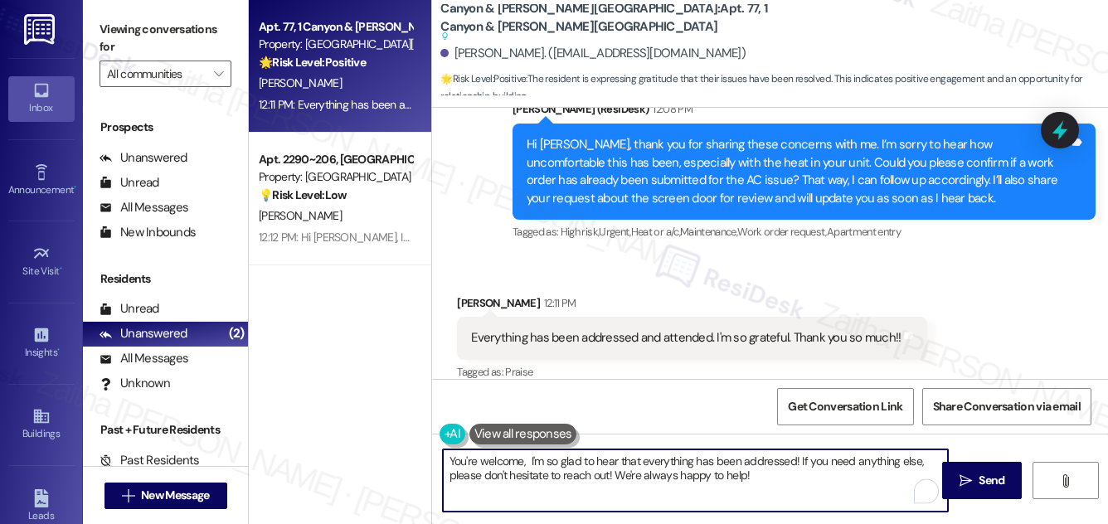
click at [525, 464] on textarea "You're welcome, I'm so glad to hear that everything has been addressed! If you …" at bounding box center [695, 481] width 505 height 62
paste textarea "[PERSON_NAME]"
type textarea "You're welcome, [PERSON_NAME]! I'm so glad to hear that everything has been add…"
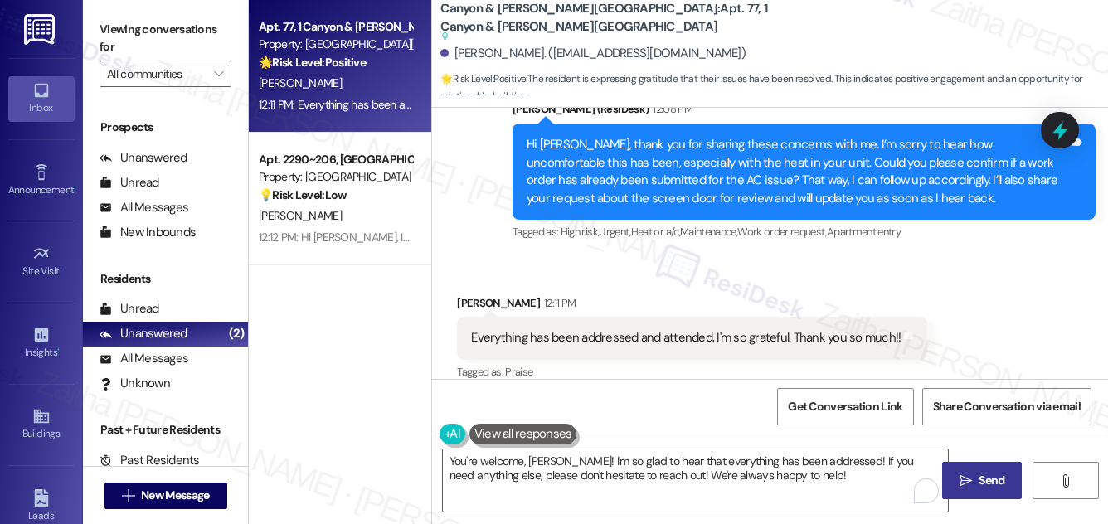
click at [987, 484] on span "Send" at bounding box center [992, 480] width 26 height 17
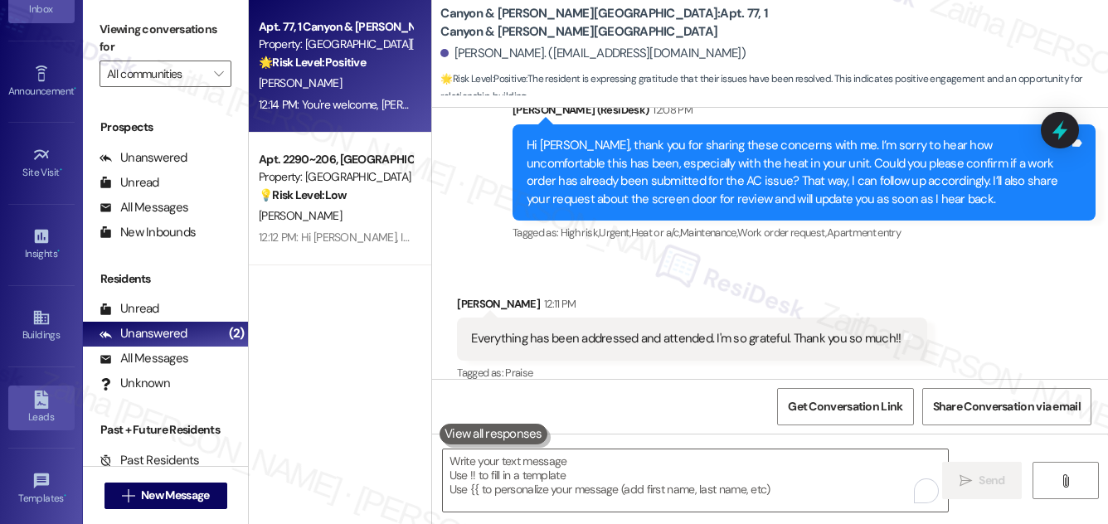
scroll to position [260, 0]
click at [51, 411] on div "Account" at bounding box center [41, 418] width 83 height 17
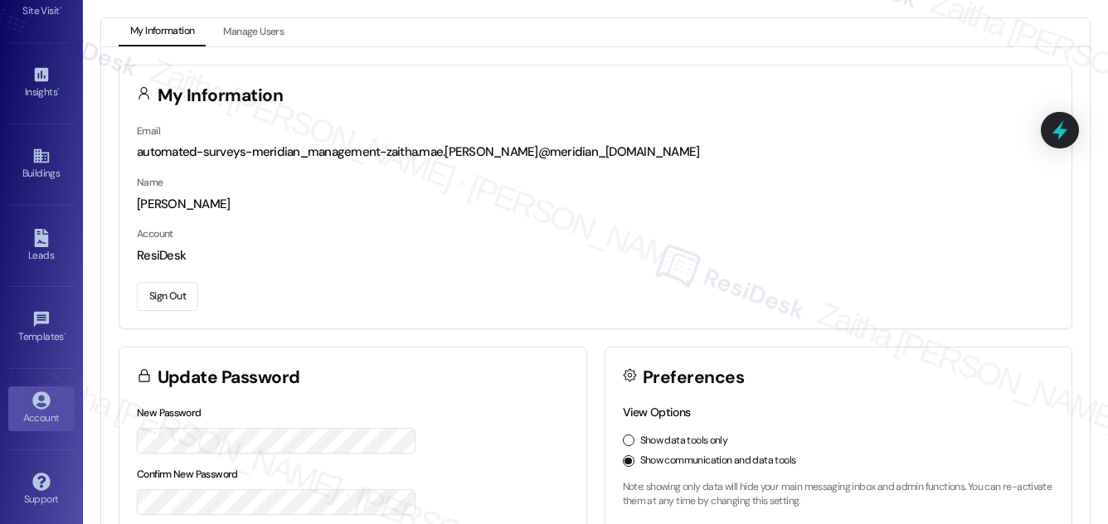
click at [186, 298] on button "Sign Out" at bounding box center [167, 296] width 61 height 29
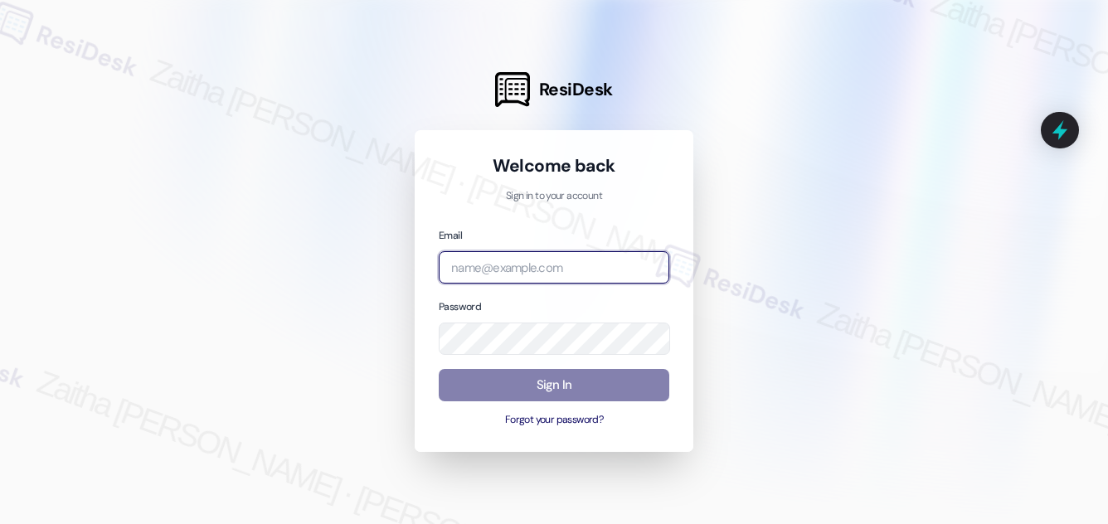
click at [499, 258] on input "email" at bounding box center [554, 267] width 231 height 32
type input "automated-surveys-grant_main-zaitha.mae.[PERSON_NAME]@grant_[DOMAIN_NAME]"
